Goal: Communication & Community: Answer question/provide support

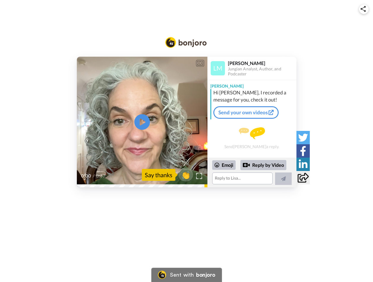
click at [141, 122] on icon "Play/Pause" at bounding box center [142, 122] width 16 height 28
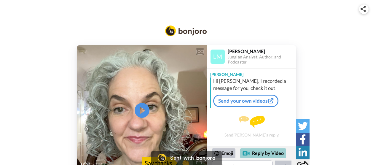
click at [268, 154] on div "Reply by Video" at bounding box center [263, 153] width 46 height 10
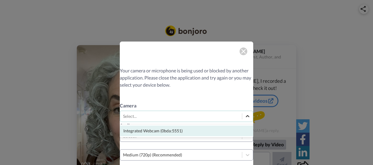
click at [245, 117] on icon at bounding box center [248, 116] width 6 height 6
click at [190, 134] on div "Integrated Webcam (0bda:5551)" at bounding box center [187, 131] width 134 height 11
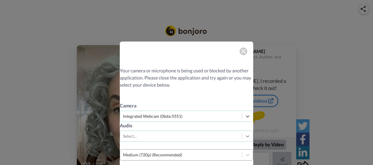
click at [246, 138] on div "Select..." at bounding box center [187, 136] width 134 height 11
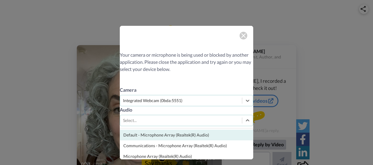
click at [226, 137] on div "Default - Microphone Array (Realtek(R) Audio)" at bounding box center [187, 135] width 134 height 11
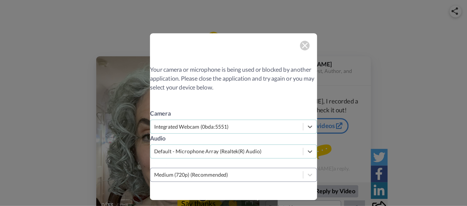
scroll to position [14, 0]
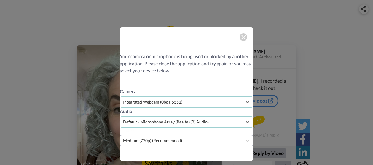
click at [241, 36] on img at bounding box center [243, 37] width 5 height 5
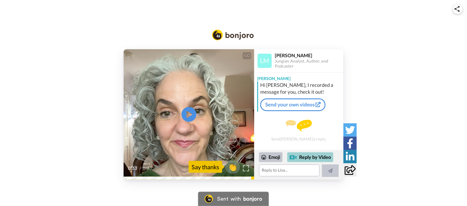
drag, startPoint x: 336, startPoint y: 0, endPoint x: 313, endPoint y: 157, distance: 158.4
click at [313, 157] on div "Reply by Video" at bounding box center [310, 158] width 46 height 10
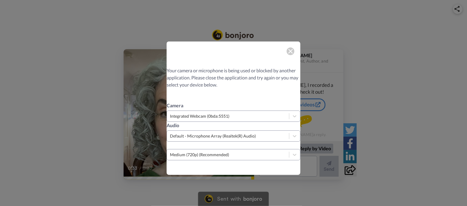
click at [288, 53] on img at bounding box center [290, 51] width 5 height 5
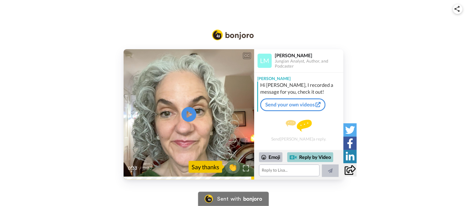
click at [308, 155] on div "Reply by Video" at bounding box center [310, 158] width 46 height 10
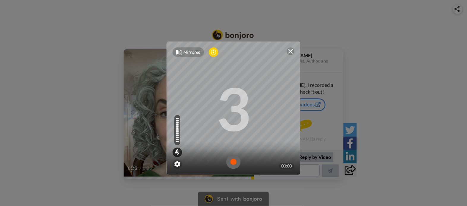
click at [231, 159] on img at bounding box center [233, 162] width 14 height 14
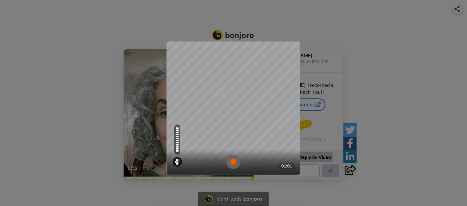
click at [231, 159] on img at bounding box center [233, 162] width 14 height 14
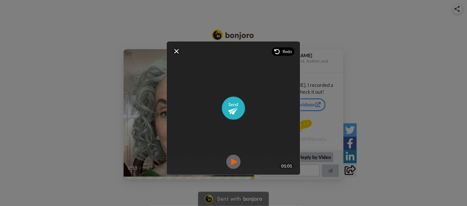
click at [282, 50] on span "Redo" at bounding box center [286, 52] width 9 height 6
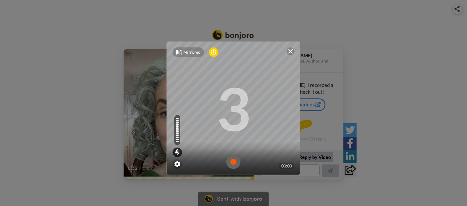
click at [231, 161] on img at bounding box center [233, 162] width 14 height 14
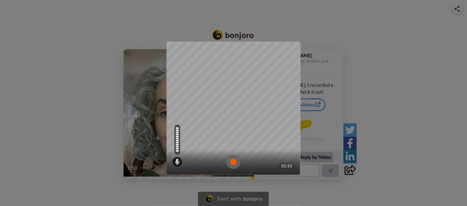
click at [231, 162] on img at bounding box center [233, 162] width 14 height 14
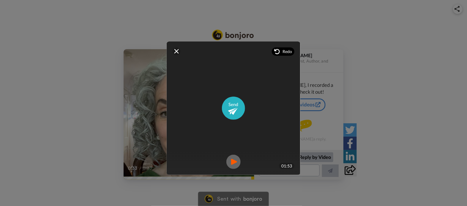
click at [282, 52] on span "Redo" at bounding box center [286, 52] width 9 height 6
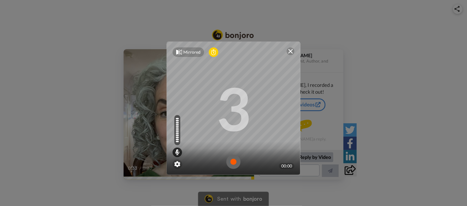
click at [230, 162] on img at bounding box center [233, 162] width 14 height 14
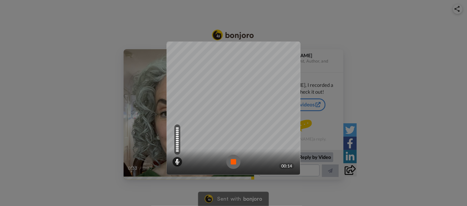
click at [230, 162] on img at bounding box center [233, 162] width 14 height 14
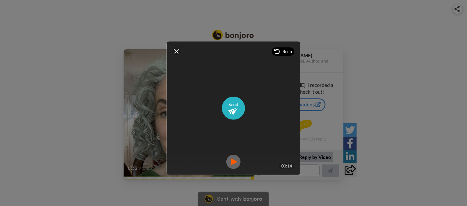
click at [282, 49] on span "Redo" at bounding box center [286, 52] width 9 height 6
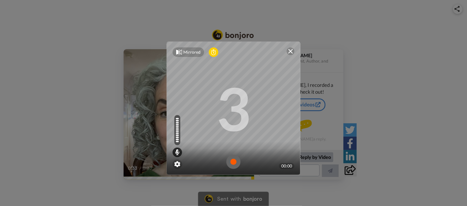
click at [235, 164] on img at bounding box center [233, 162] width 14 height 14
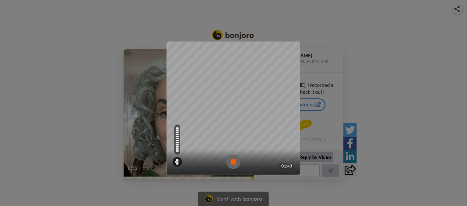
click at [232, 163] on img at bounding box center [233, 162] width 14 height 14
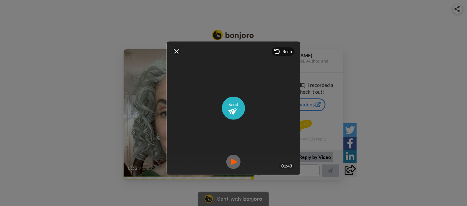
click at [289, 52] on span "Redo" at bounding box center [286, 52] width 9 height 6
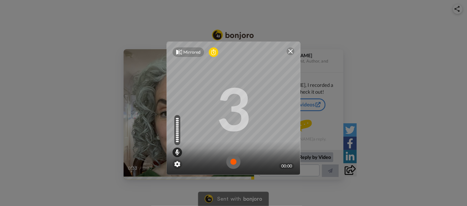
click at [228, 164] on img at bounding box center [233, 162] width 14 height 14
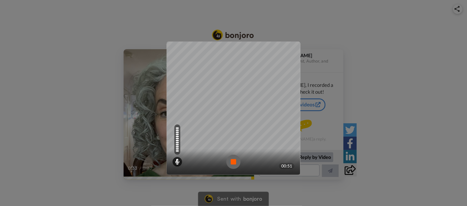
click at [228, 164] on img at bounding box center [233, 162] width 14 height 14
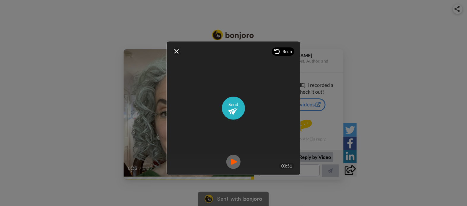
click at [285, 53] on span "Redo" at bounding box center [286, 52] width 9 height 6
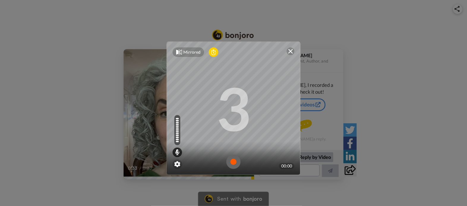
click at [232, 162] on img at bounding box center [233, 162] width 14 height 14
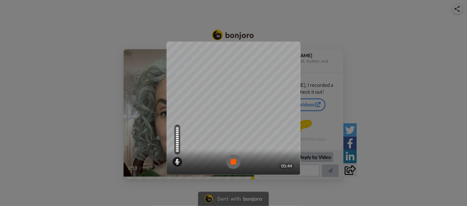
click at [230, 162] on img at bounding box center [233, 162] width 14 height 14
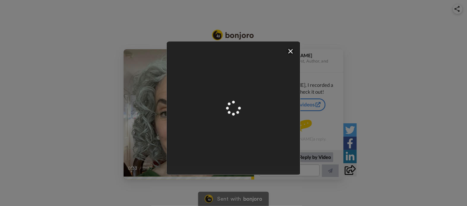
drag, startPoint x: 230, startPoint y: 162, endPoint x: 220, endPoint y: 169, distance: 13.0
click at [220, 169] on div "Mirrored Redo 3 01:44" at bounding box center [234, 109] width 134 height 134
click at [284, 50] on span "Redo" at bounding box center [286, 52] width 9 height 6
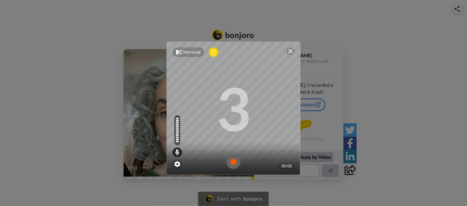
click at [232, 156] on img at bounding box center [233, 162] width 14 height 14
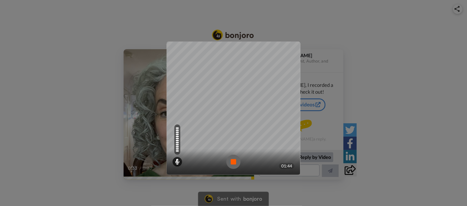
click at [230, 159] on img at bounding box center [233, 162] width 14 height 14
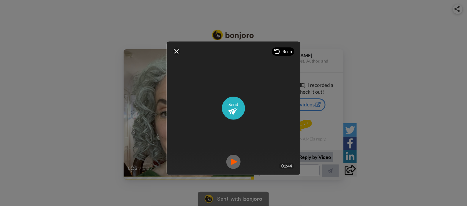
click at [282, 53] on span "Redo" at bounding box center [286, 52] width 9 height 6
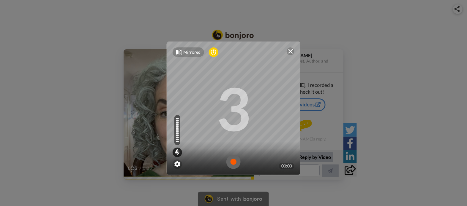
click at [232, 165] on img at bounding box center [233, 162] width 14 height 14
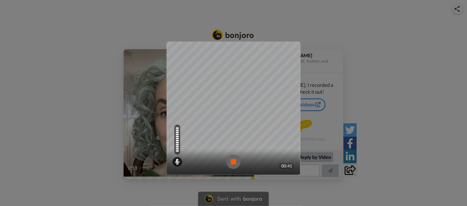
click at [232, 158] on img at bounding box center [233, 162] width 14 height 14
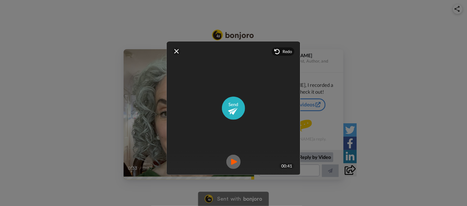
click at [287, 52] on span "Redo" at bounding box center [286, 52] width 9 height 6
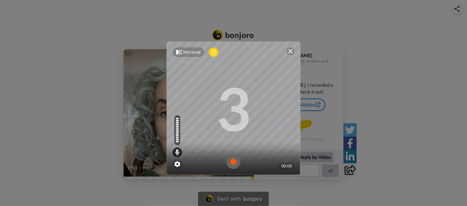
click at [235, 162] on img at bounding box center [233, 162] width 14 height 14
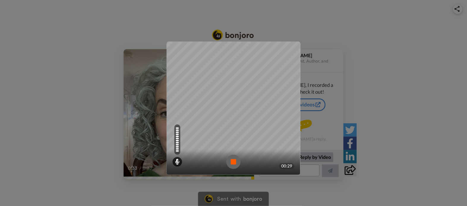
click at [235, 162] on img at bounding box center [233, 162] width 14 height 14
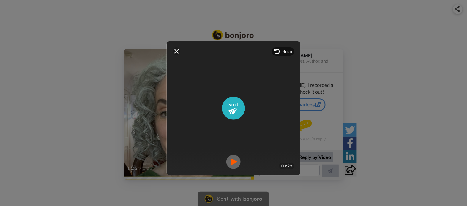
click at [290, 49] on div "Redo" at bounding box center [283, 51] width 23 height 8
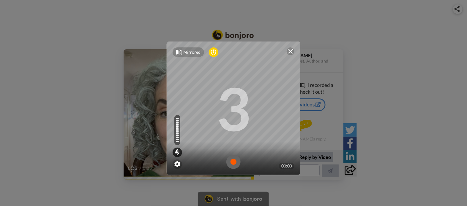
click at [231, 161] on img at bounding box center [233, 162] width 14 height 14
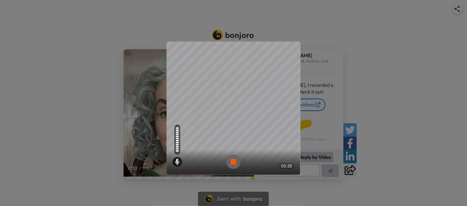
click at [231, 161] on img at bounding box center [233, 162] width 14 height 14
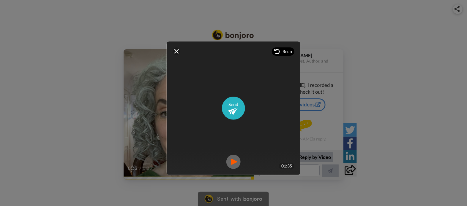
click at [282, 50] on span "Redo" at bounding box center [286, 52] width 9 height 6
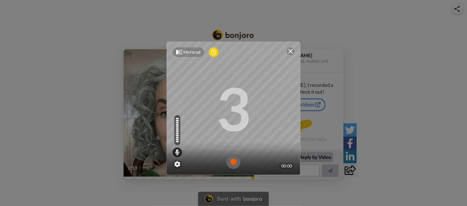
click at [230, 167] on img at bounding box center [233, 162] width 14 height 14
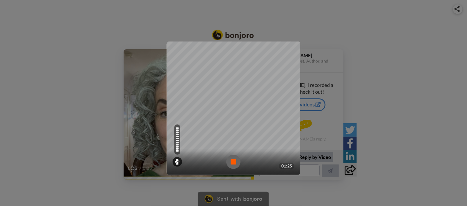
click at [231, 159] on img at bounding box center [233, 162] width 14 height 14
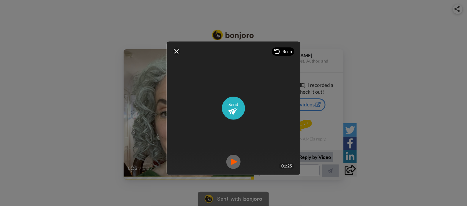
click at [285, 52] on span "Redo" at bounding box center [286, 52] width 9 height 6
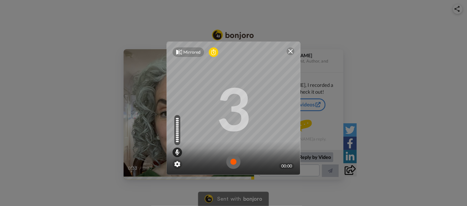
click at [229, 159] on img at bounding box center [233, 162] width 14 height 14
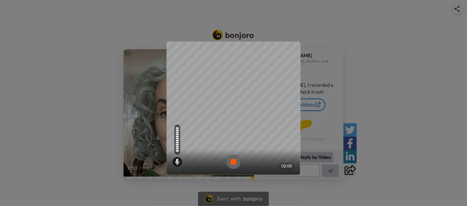
click at [229, 159] on img at bounding box center [233, 162] width 14 height 14
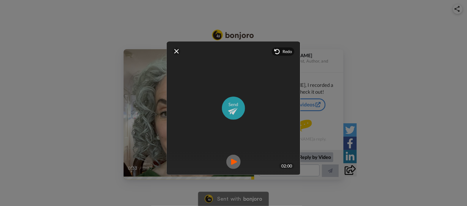
click at [227, 110] on img at bounding box center [233, 108] width 23 height 23
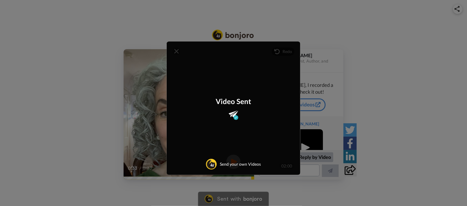
scroll to position [29, 0]
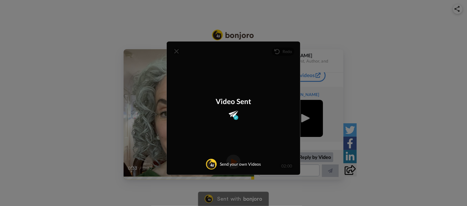
click at [373, 73] on div "Mirrored Redo 3 02:00 Video Sent Send your own Videos" at bounding box center [233, 103] width 467 height 206
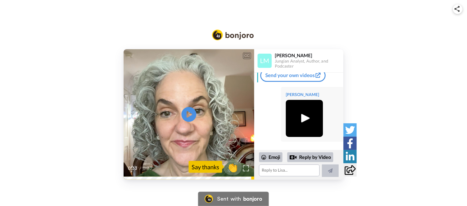
click at [232, 167] on span "👏" at bounding box center [232, 167] width 19 height 12
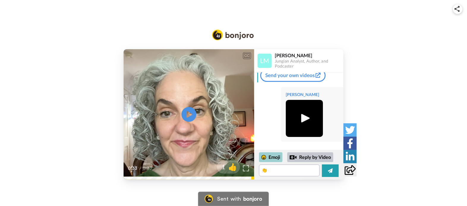
click at [275, 159] on div "Emoji" at bounding box center [270, 157] width 23 height 9
